Goal: Transaction & Acquisition: Download file/media

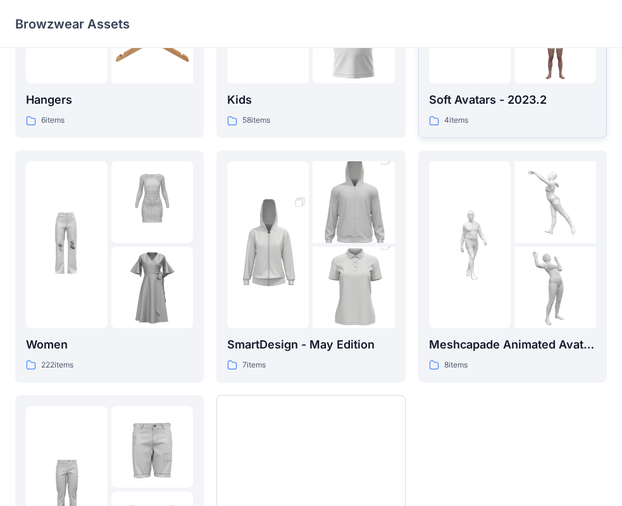
scroll to position [190, 0]
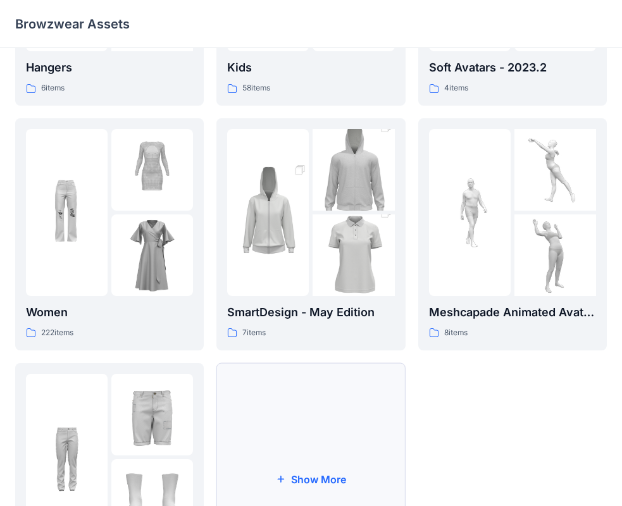
click at [292, 475] on button "Show More" at bounding box center [310, 479] width 188 height 232
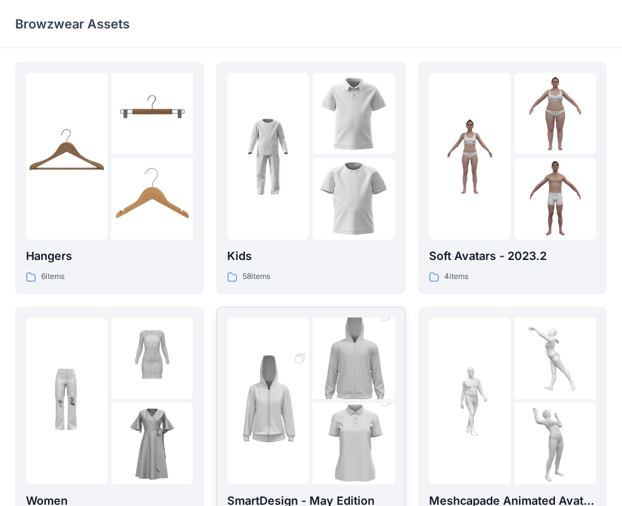
scroll to position [0, 0]
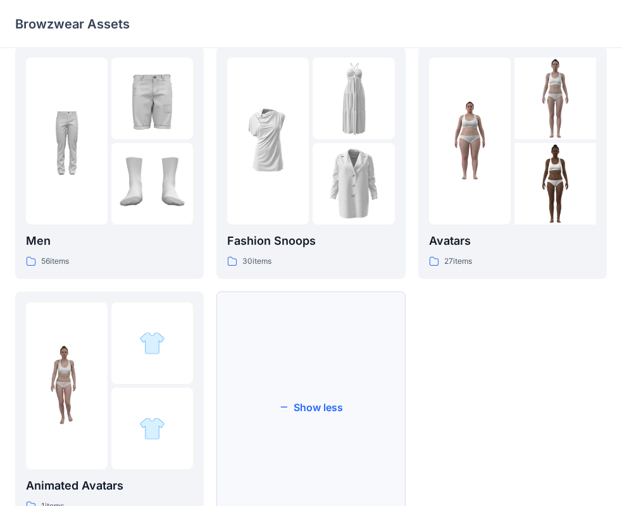
click at [333, 362] on button "Show less" at bounding box center [310, 408] width 188 height 232
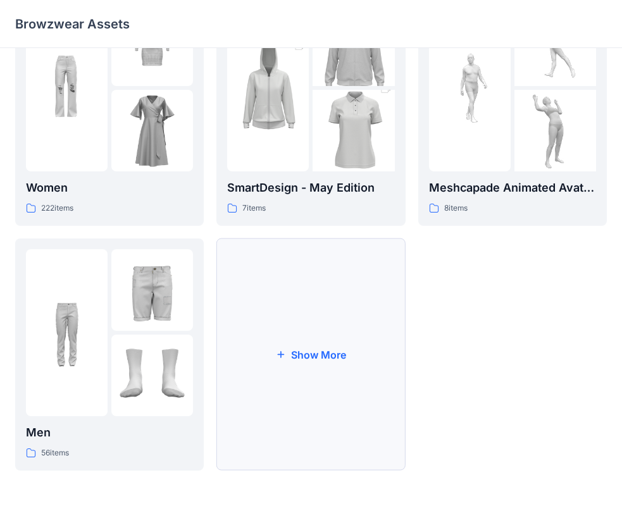
click at [332, 353] on button "Show More" at bounding box center [310, 354] width 188 height 232
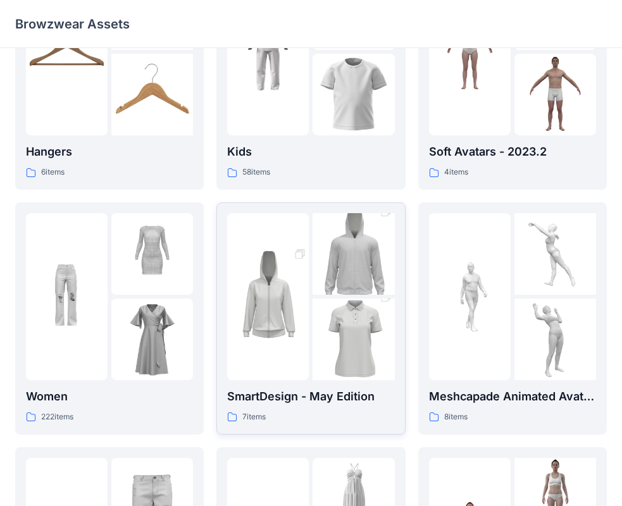
scroll to position [126, 0]
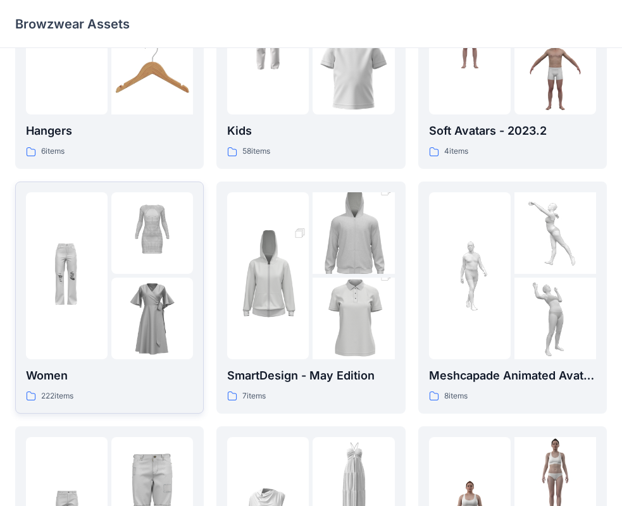
click at [139, 328] on img at bounding box center [152, 319] width 82 height 82
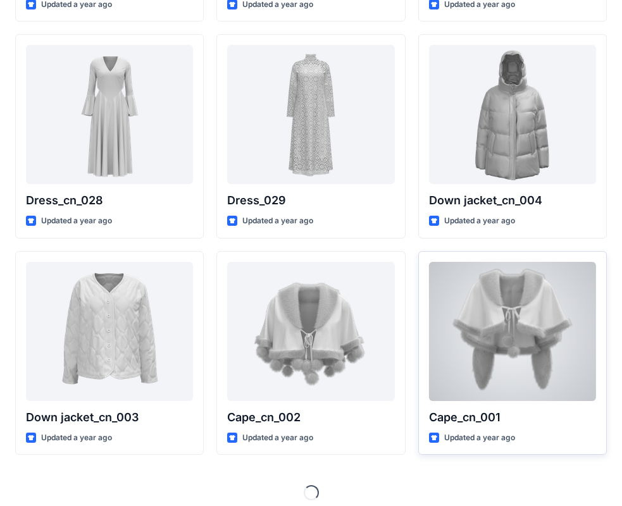
scroll to position [472, 0]
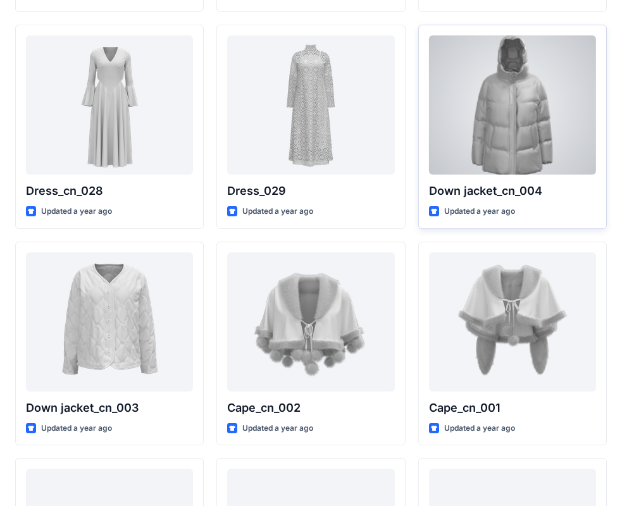
click at [527, 109] on div at bounding box center [512, 104] width 167 height 139
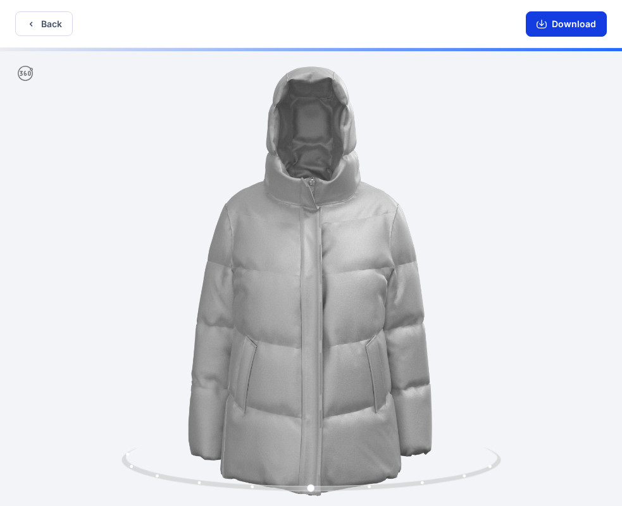
click at [561, 20] on button "Download" at bounding box center [565, 23] width 81 height 25
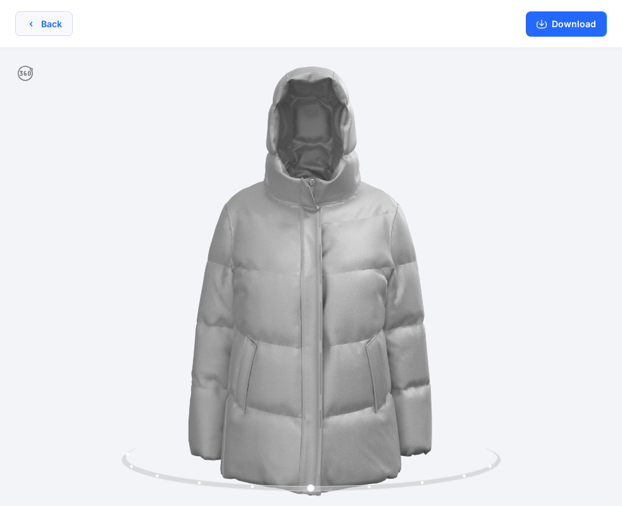
click at [57, 34] on button "Back" at bounding box center [44, 23] width 58 height 25
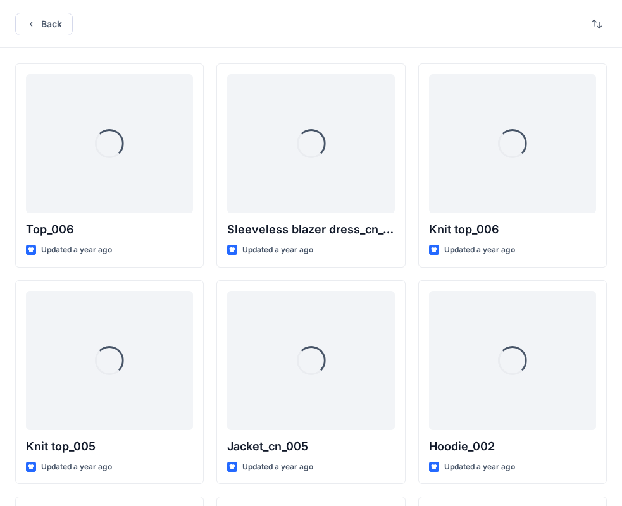
scroll to position [472, 0]
